Goal: Task Accomplishment & Management: Manage account settings

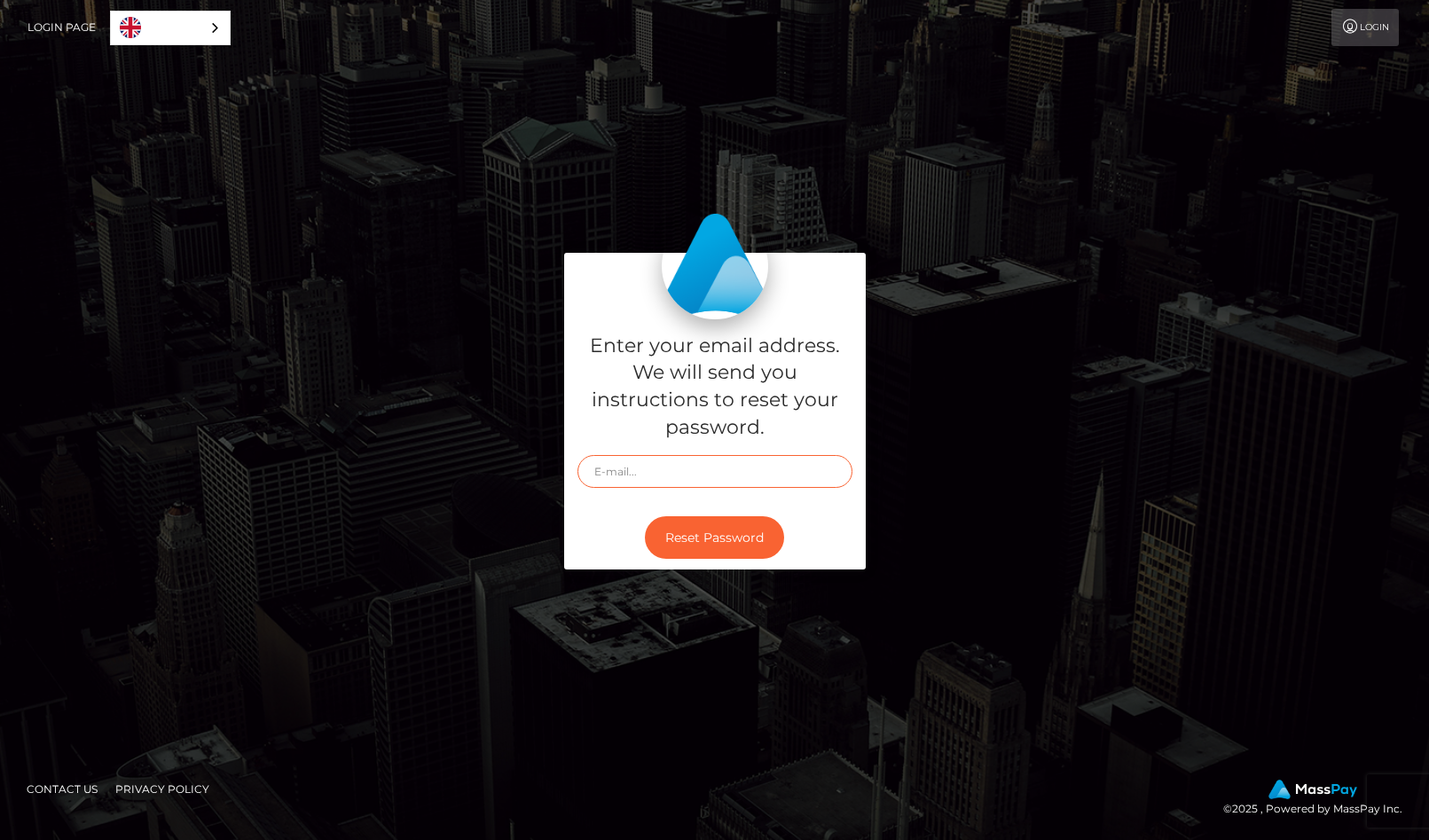
click at [697, 465] on input "text" at bounding box center [715, 471] width 275 height 33
type input "ju.moehle@gmail.com"
click at [709, 544] on button "Reset Password" at bounding box center [714, 538] width 139 height 44
click at [725, 531] on button "Reset Password" at bounding box center [714, 538] width 139 height 44
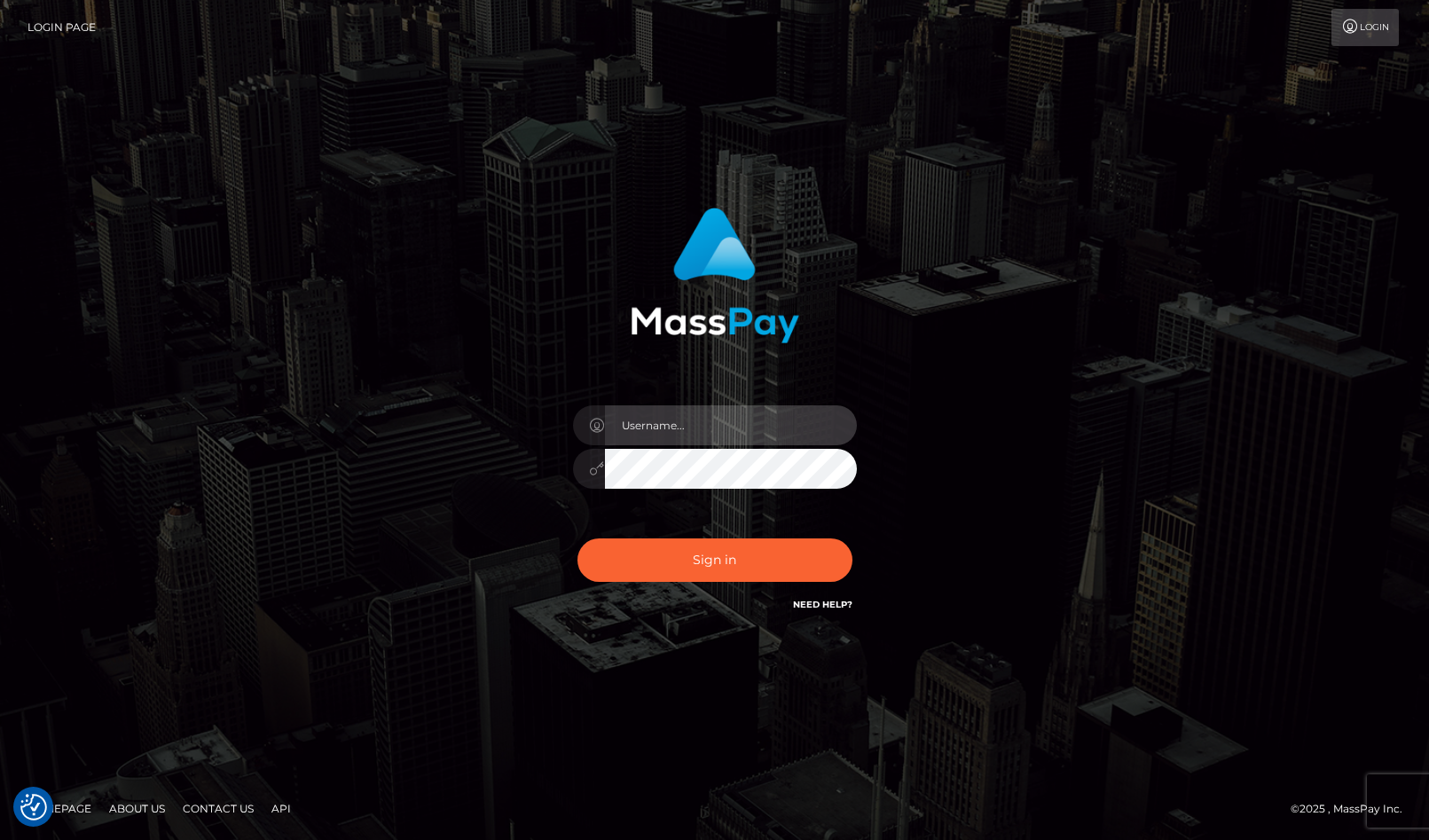
click at [669, 420] on input "text" at bounding box center [731, 425] width 252 height 40
type input "ju.moehle@gmail.com"
click at [349, 212] on div "ju.moehle@gmail.com Sign in" at bounding box center [715, 420] width 1012 height 452
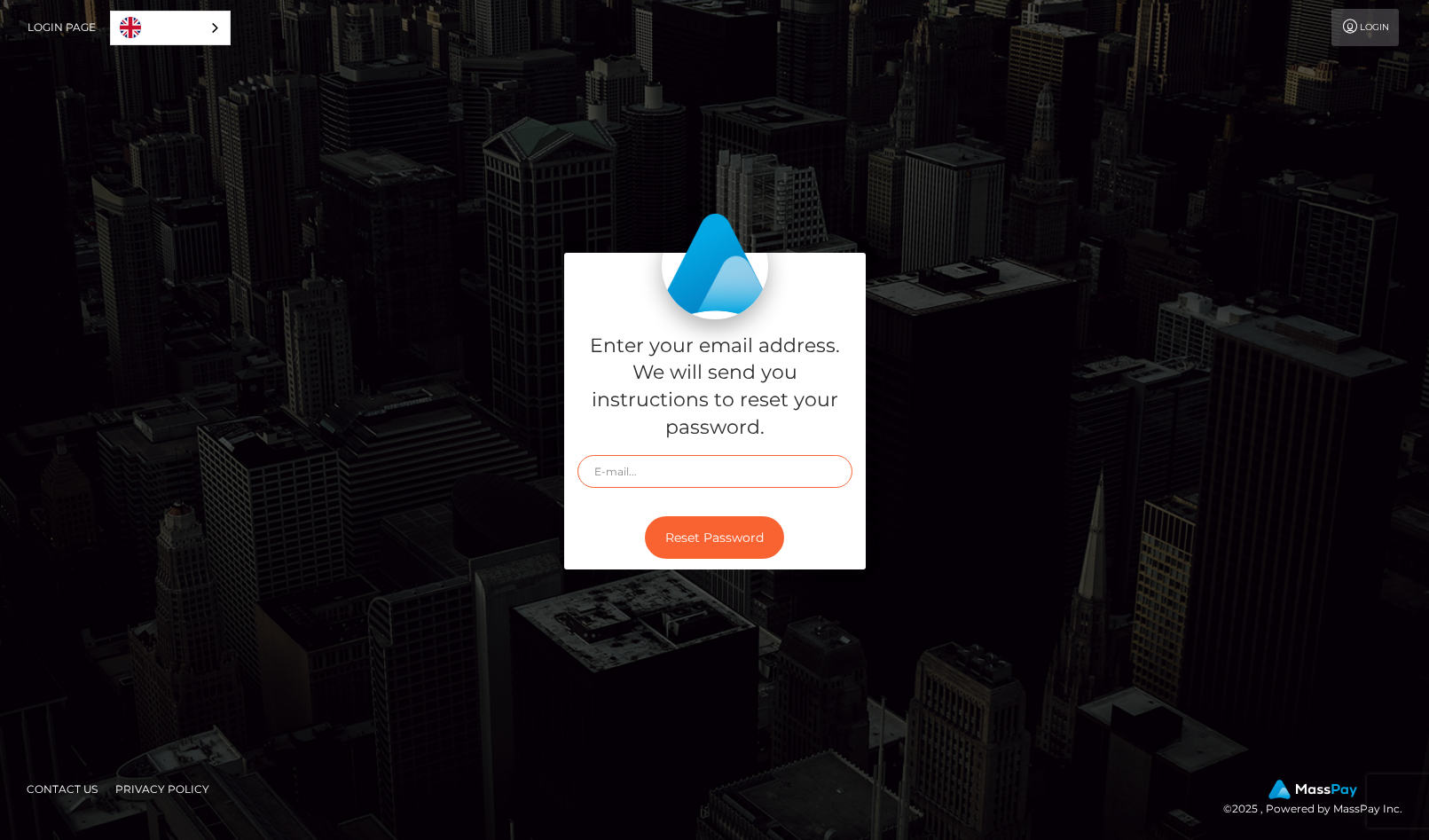
click at [714, 477] on input "text" at bounding box center [715, 471] width 275 height 33
type input "ju.moehle@gmail.com"
click at [725, 548] on button "Reset Password" at bounding box center [714, 538] width 139 height 44
